Goal: Transaction & Acquisition: Subscribe to service/newsletter

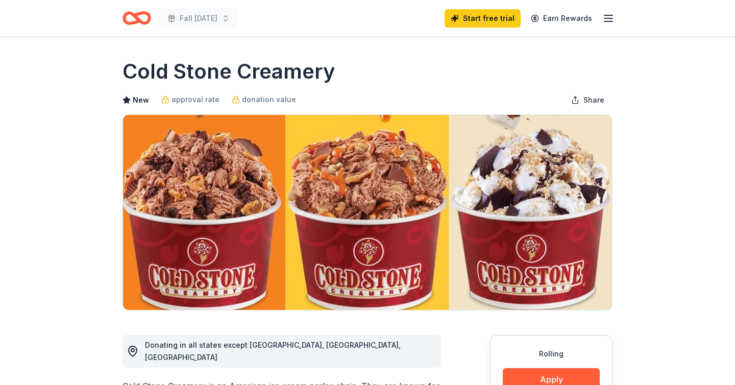
scroll to position [48, 0]
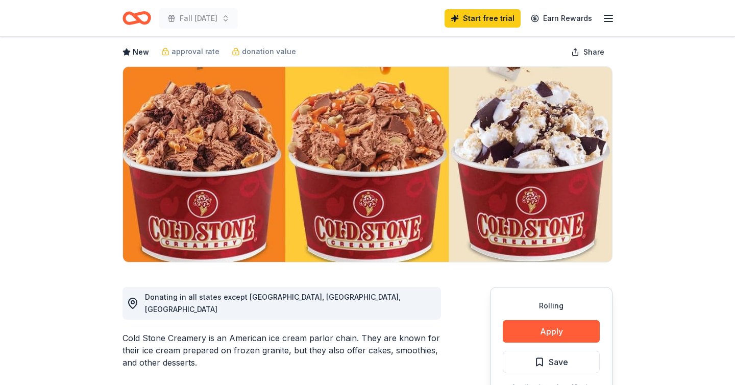
click at [610, 18] on line "button" at bounding box center [608, 18] width 8 height 0
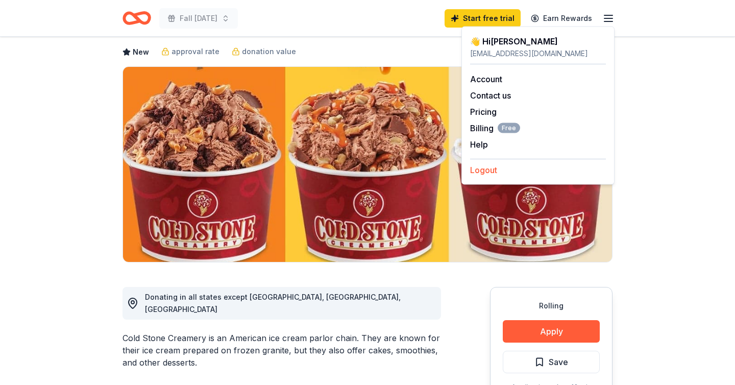
click at [487, 172] on button "Logout" at bounding box center [483, 170] width 27 height 12
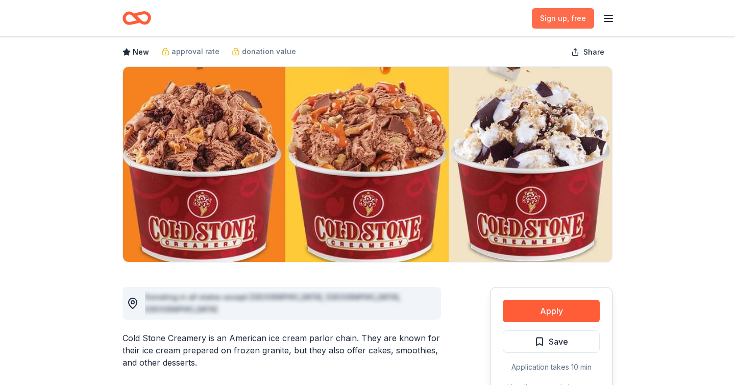
scroll to position [0, 0]
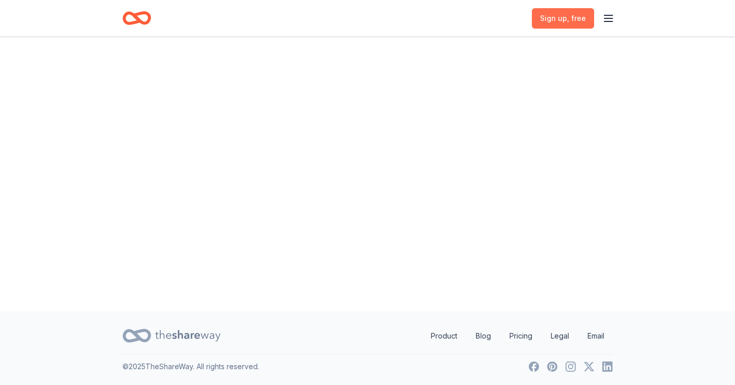
click at [570, 19] on span ", free" at bounding box center [576, 18] width 19 height 9
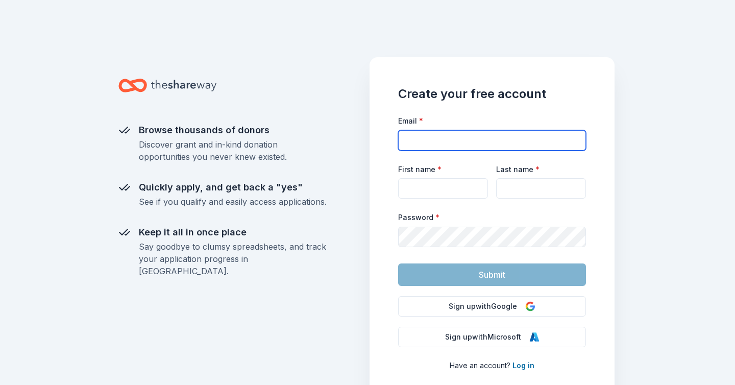
click at [493, 135] on input "Email *" at bounding box center [492, 140] width 188 height 20
type input "[PERSON_NAME][EMAIL_ADDRESS][PERSON_NAME][DOMAIN_NAME]"
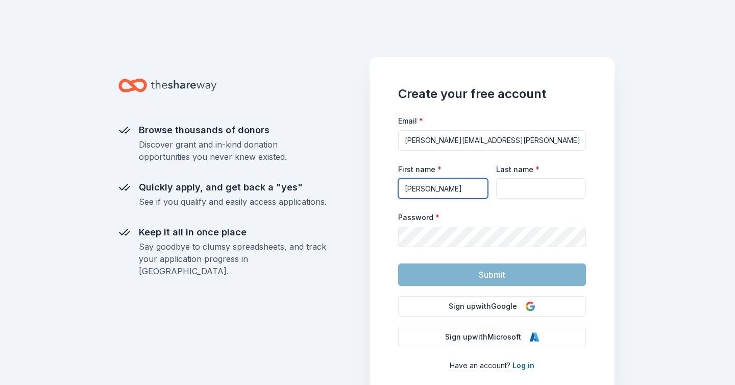
type input "[PERSON_NAME]"
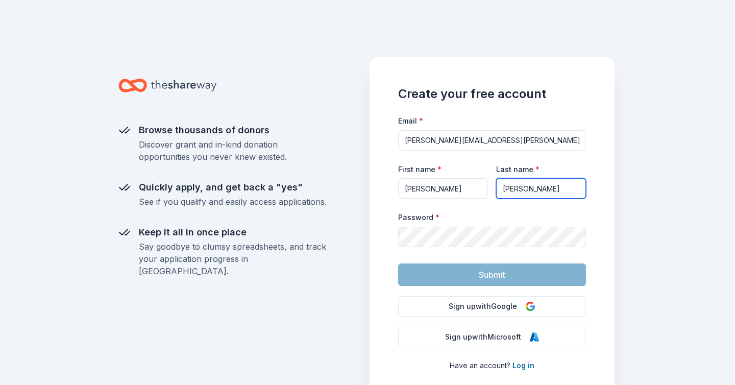
type input "[PERSON_NAME]"
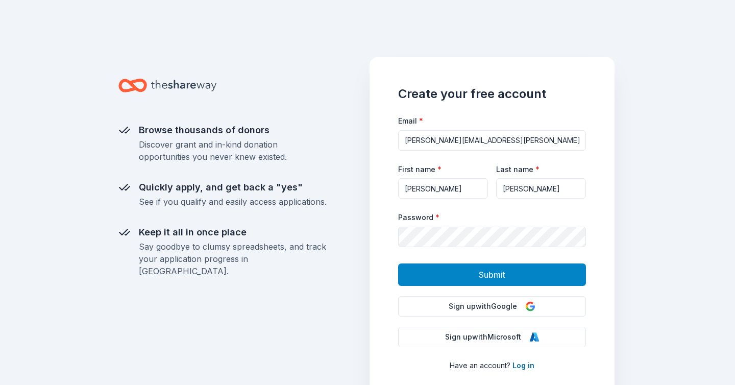
click at [496, 272] on span "Submit" at bounding box center [492, 274] width 27 height 13
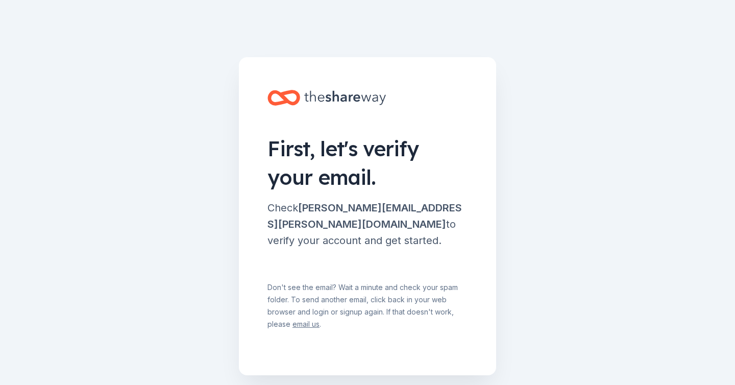
scroll to position [27, 0]
